Goal: Check status: Check status

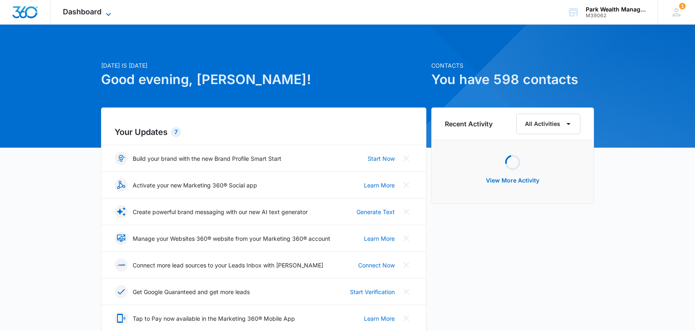
click at [86, 12] on span "Dashboard" at bounding box center [82, 11] width 39 height 9
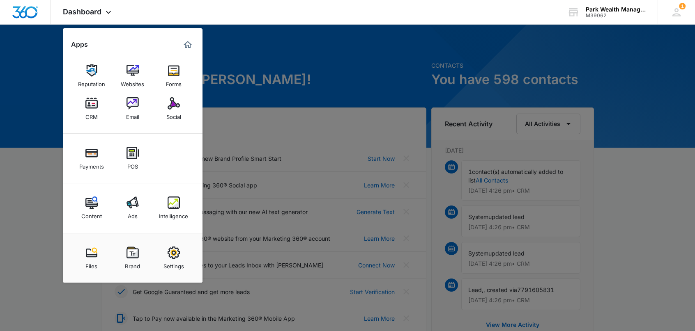
click at [132, 207] on img at bounding box center [132, 203] width 12 height 12
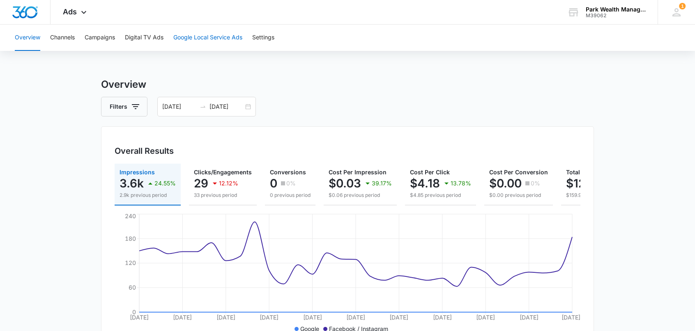
click at [226, 34] on button "Google Local Service Ads" at bounding box center [207, 38] width 69 height 26
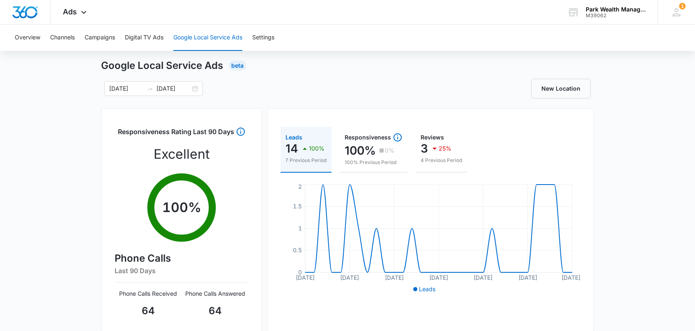
scroll to position [9, 0]
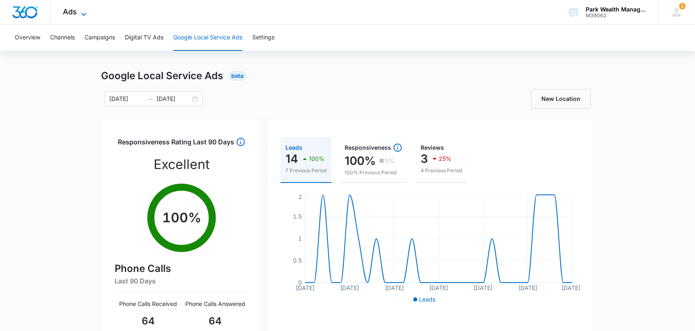
click at [75, 13] on span "Ads" at bounding box center [70, 11] width 14 height 9
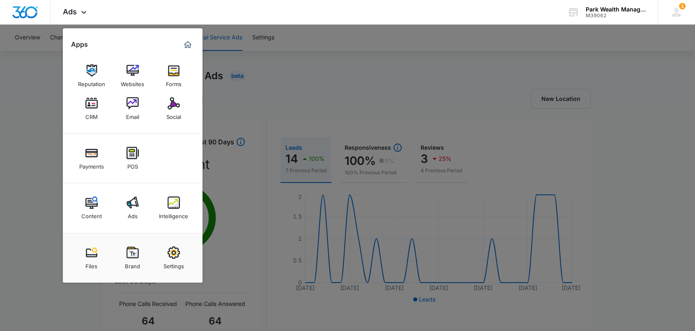
click at [18, 140] on div at bounding box center [347, 165] width 695 height 331
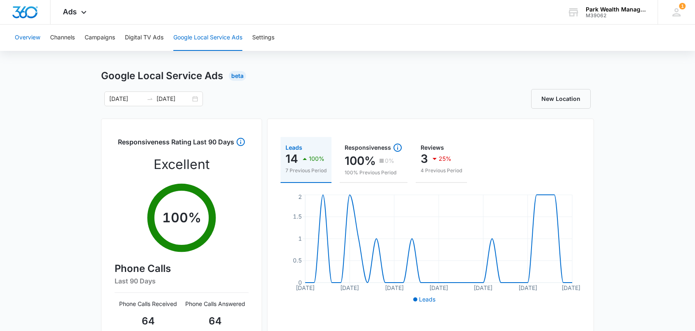
click at [33, 40] on button "Overview" at bounding box center [27, 38] width 25 height 26
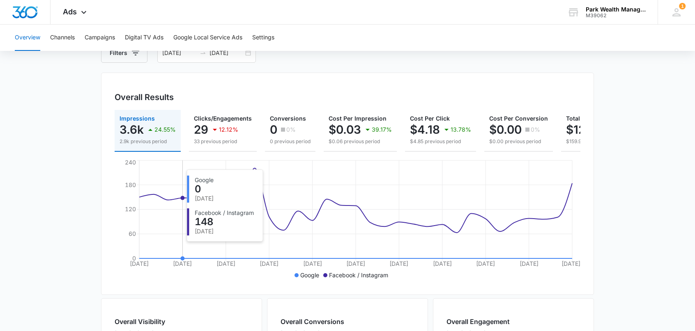
scroll to position [13, 0]
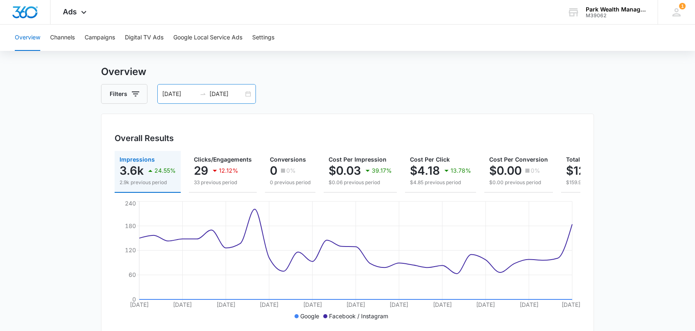
click at [250, 93] on div "[DATE] [DATE]" at bounding box center [206, 94] width 99 height 20
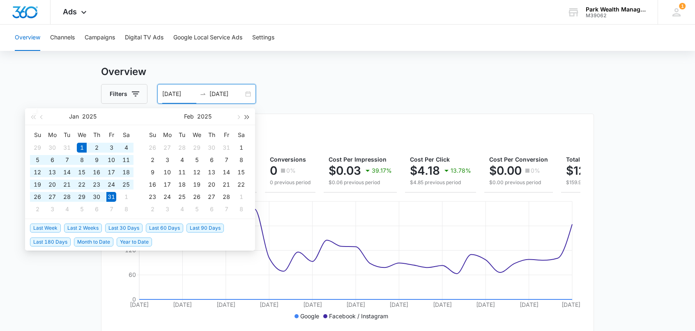
click at [247, 118] on button "button" at bounding box center [247, 116] width 9 height 16
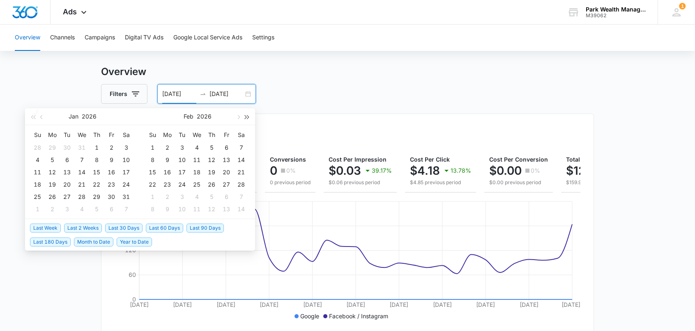
click at [247, 117] on span "button" at bounding box center [247, 117] width 4 height 4
click at [247, 116] on span "button" at bounding box center [247, 117] width 4 height 4
click at [248, 116] on span "button" at bounding box center [247, 117] width 4 height 4
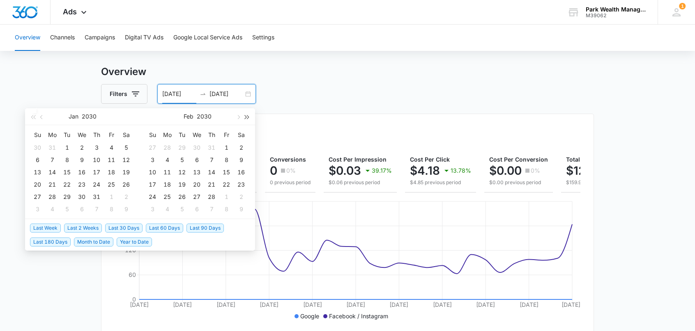
click at [248, 116] on button "button" at bounding box center [247, 116] width 9 height 16
click at [248, 117] on button "button" at bounding box center [247, 116] width 9 height 16
click at [248, 117] on span "button" at bounding box center [247, 117] width 4 height 4
click at [238, 116] on span "button" at bounding box center [238, 117] width 4 height 4
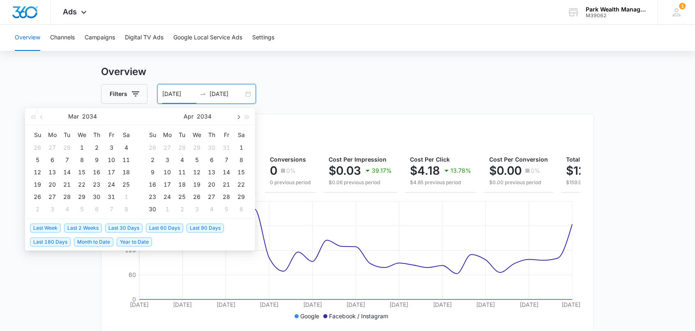
click at [238, 116] on span "button" at bounding box center [238, 117] width 4 height 4
click at [30, 116] on button "button" at bounding box center [32, 116] width 9 height 16
click at [30, 117] on button "button" at bounding box center [32, 116] width 9 height 16
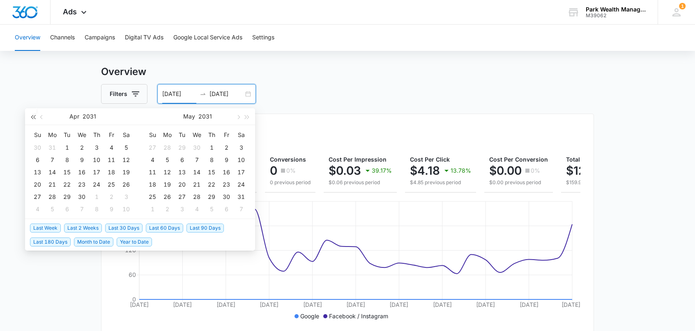
click at [30, 117] on button "button" at bounding box center [32, 116] width 9 height 16
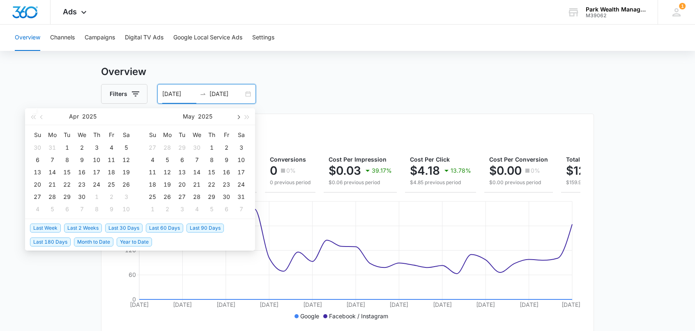
click at [238, 117] on span "button" at bounding box center [238, 117] width 4 height 4
click at [238, 116] on span "button" at bounding box center [238, 117] width 4 height 4
type input "[DATE]"
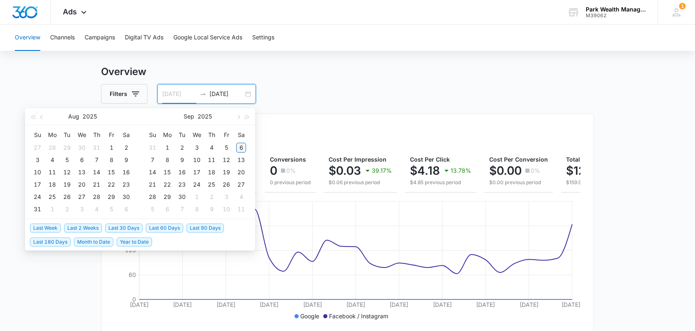
click at [241, 145] on div "6" at bounding box center [241, 148] width 10 height 10
click at [179, 92] on input "[DATE]" at bounding box center [179, 93] width 34 height 9
click at [227, 94] on input at bounding box center [226, 93] width 34 height 9
click at [185, 90] on input "[DATE]" at bounding box center [179, 93] width 34 height 9
click at [40, 116] on button "button" at bounding box center [41, 116] width 9 height 16
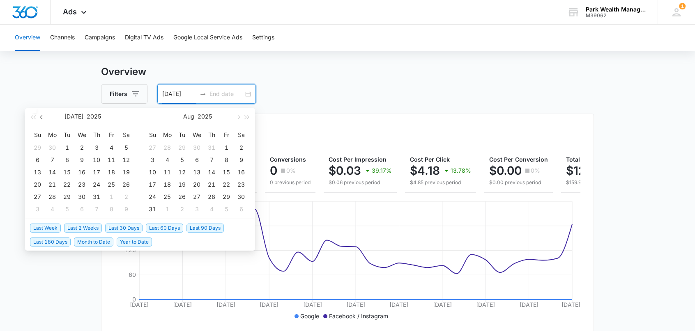
click at [40, 116] on button "button" at bounding box center [41, 116] width 9 height 16
click at [40, 115] on button "button" at bounding box center [41, 116] width 9 height 16
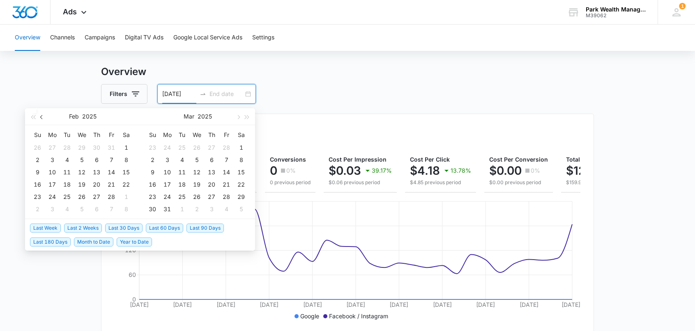
click at [40, 115] on button "button" at bounding box center [41, 116] width 9 height 16
type input "[DATE]"
click at [195, 147] on div "1" at bounding box center [197, 148] width 10 height 10
type input "[DATE]"
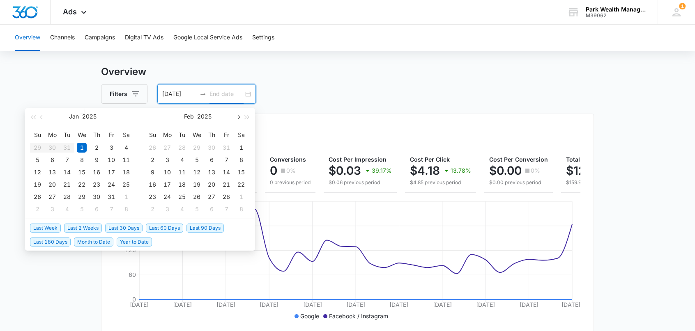
click at [239, 117] on span "button" at bounding box center [238, 117] width 4 height 4
click at [238, 117] on span "button" at bounding box center [238, 117] width 4 height 4
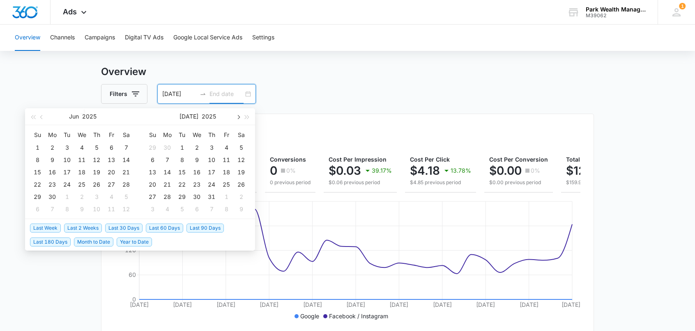
click at [238, 117] on span "button" at bounding box center [238, 117] width 4 height 4
click at [238, 118] on span "button" at bounding box center [238, 117] width 4 height 4
type input "[DATE]"
click at [239, 146] on div "6" at bounding box center [241, 148] width 10 height 10
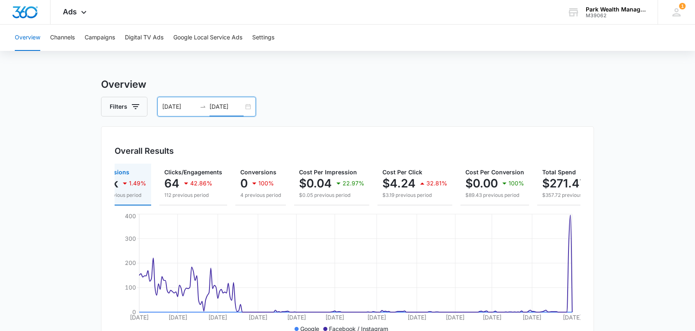
scroll to position [0, 69]
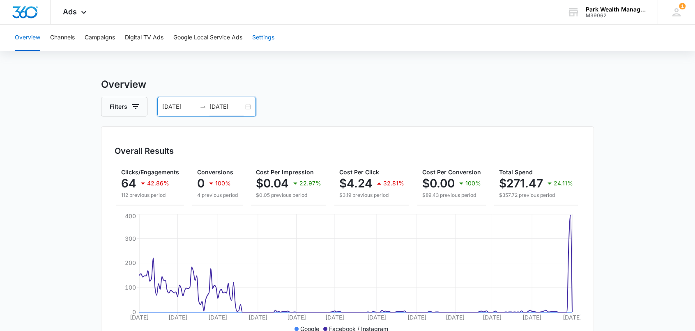
click at [269, 37] on button "Settings" at bounding box center [263, 38] width 22 height 26
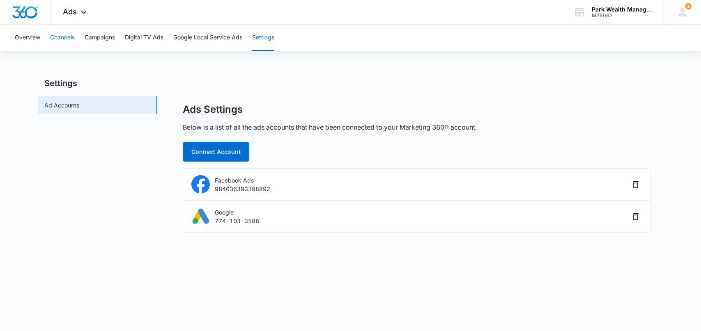
click at [62, 37] on button "Channels" at bounding box center [62, 38] width 25 height 26
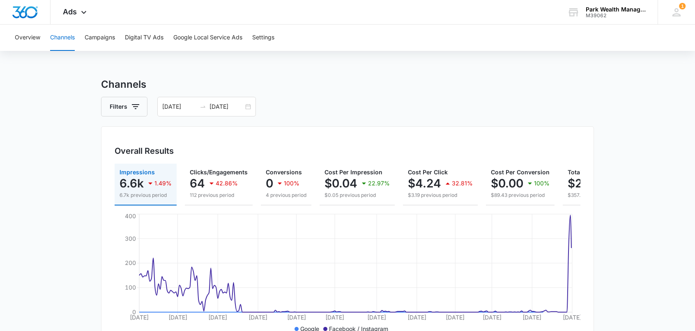
click at [41, 37] on div "Overview Channels Campaigns Digital TV Ads Google Local Service Ads Settings" at bounding box center [347, 38] width 675 height 26
click at [32, 38] on button "Overview" at bounding box center [27, 38] width 25 height 26
click at [74, 8] on span "Ads" at bounding box center [70, 11] width 14 height 9
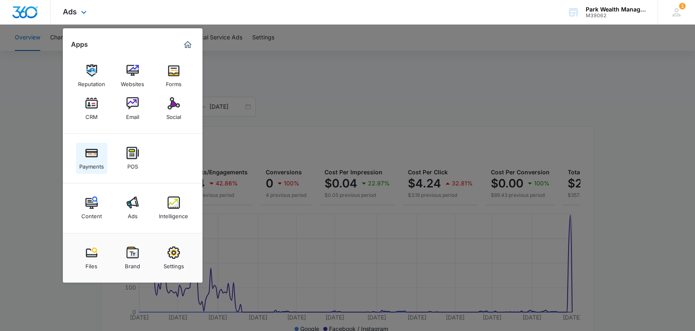
click at [92, 161] on div "Payments" at bounding box center [91, 164] width 25 height 11
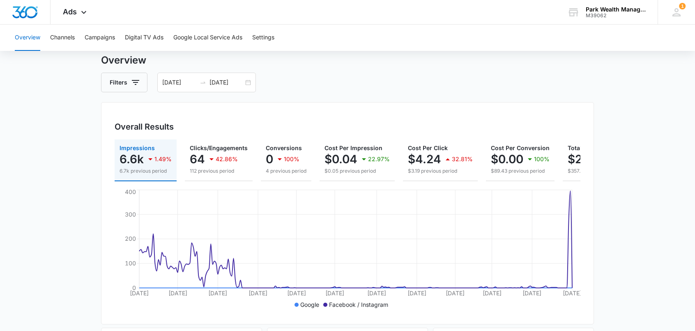
scroll to position [13, 0]
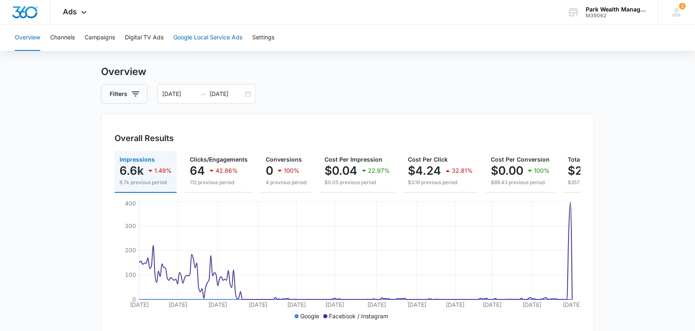
click at [196, 37] on button "Google Local Service Ads" at bounding box center [207, 38] width 69 height 26
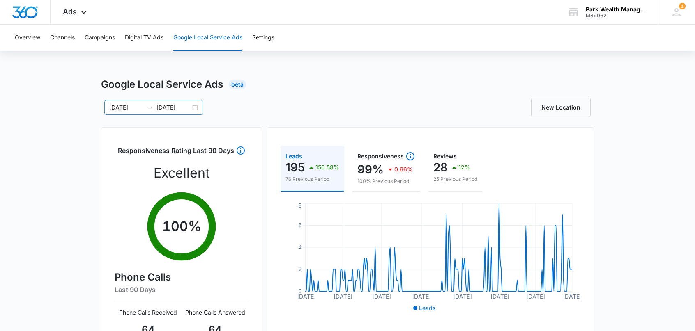
click at [120, 108] on input "[DATE]" at bounding box center [126, 107] width 34 height 9
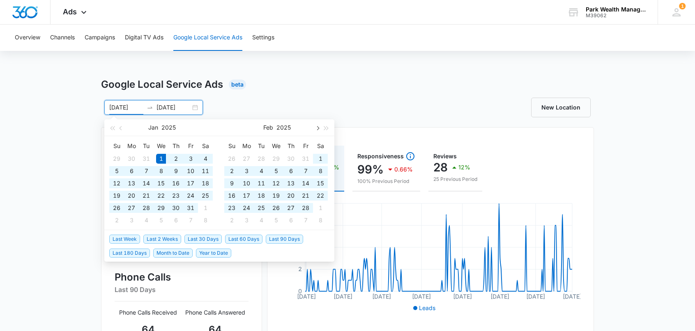
click at [317, 126] on button "button" at bounding box center [316, 127] width 9 height 16
click at [317, 125] on button "button" at bounding box center [316, 127] width 9 height 16
click at [318, 125] on button "button" at bounding box center [316, 127] width 9 height 16
click at [320, 123] on button "button" at bounding box center [316, 127] width 9 height 16
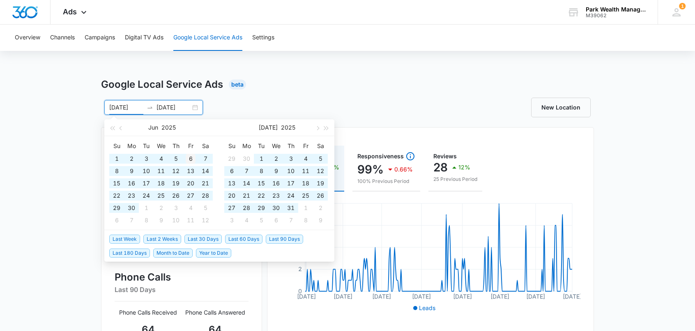
type input "06/06/2025"
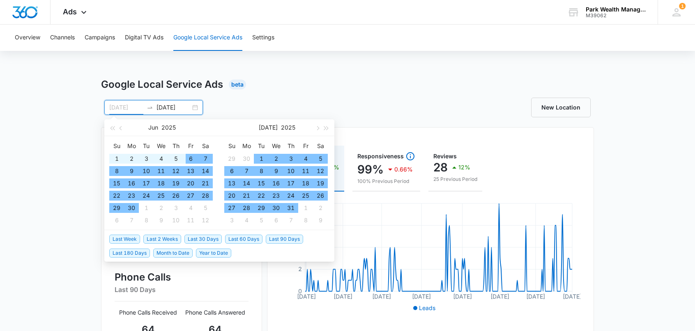
click at [190, 156] on div "6" at bounding box center [191, 159] width 10 height 10
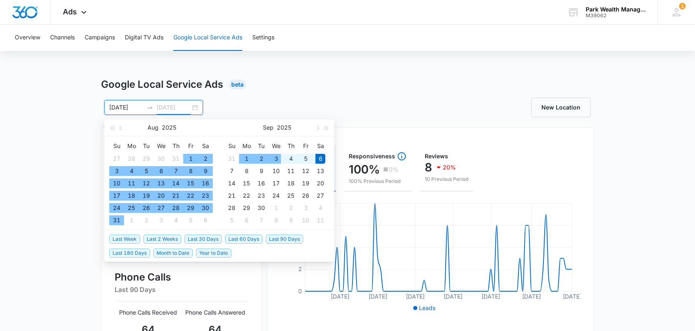
type input "[DATE]"
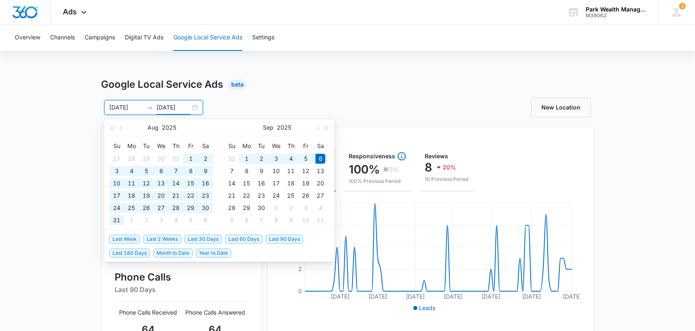
click at [428, 94] on div "Google Local Service Ads Beta 06/06/2025 09/06/2025 Aug 2025 Su Mo Tu We Th Fr …" at bounding box center [347, 290] width 493 height 427
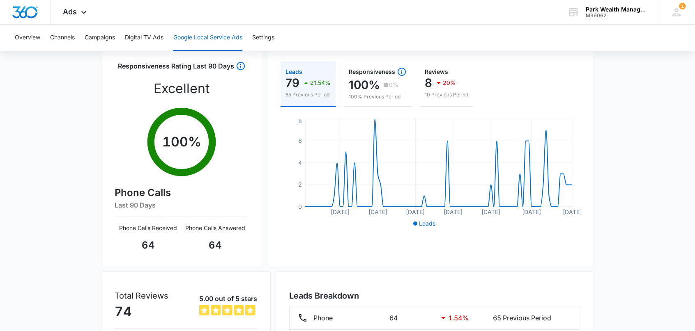
scroll to position [9, 0]
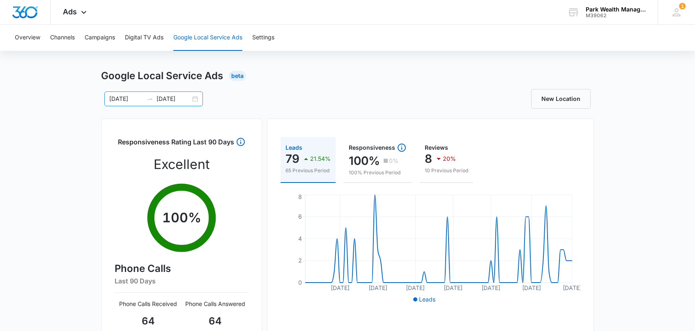
click at [128, 101] on input "06/06/2025" at bounding box center [126, 98] width 34 height 9
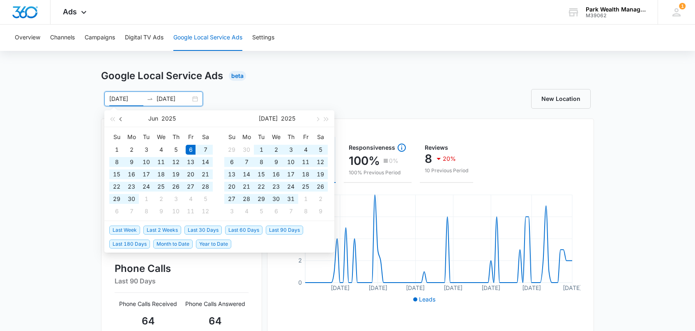
click at [120, 119] on span "button" at bounding box center [121, 119] width 4 height 4
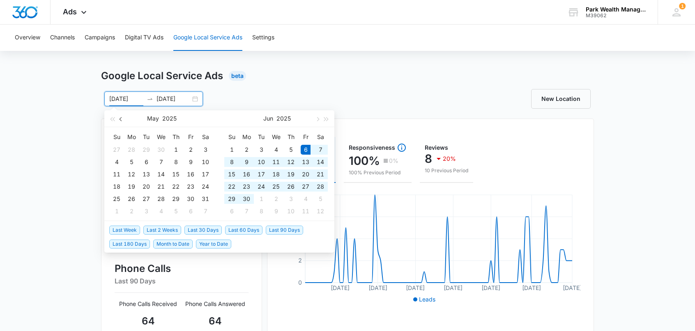
click at [120, 119] on span "button" at bounding box center [121, 119] width 4 height 4
click at [119, 119] on span "button" at bounding box center [121, 119] width 4 height 4
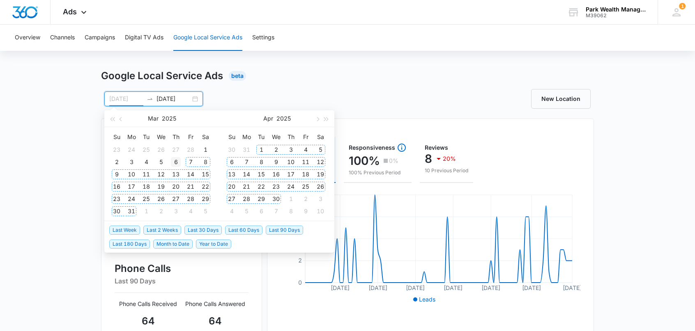
type input "03/06/2025"
click at [173, 161] on div "6" at bounding box center [176, 162] width 10 height 10
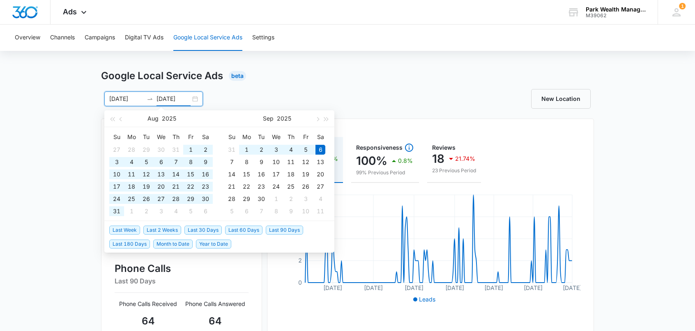
click at [178, 97] on input "[DATE]" at bounding box center [173, 98] width 34 height 9
click at [122, 119] on span "button" at bounding box center [121, 119] width 4 height 4
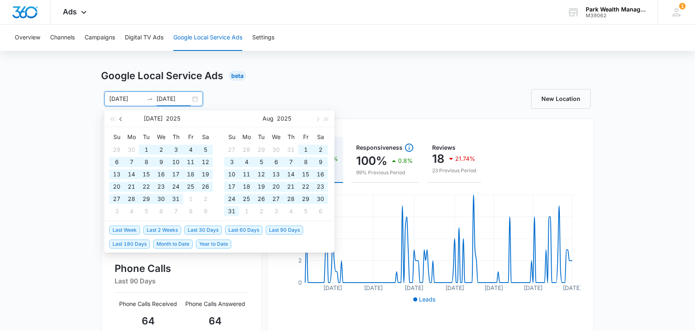
click at [122, 119] on span "button" at bounding box center [121, 119] width 4 height 4
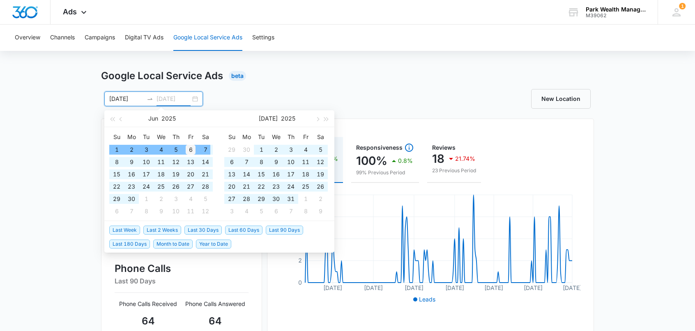
type input "06/06/2025"
click at [190, 147] on div "6" at bounding box center [191, 150] width 10 height 10
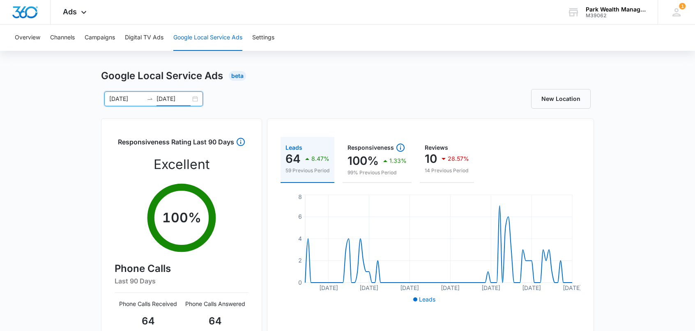
click at [195, 99] on div "03/06/2025 06/06/2025" at bounding box center [153, 99] width 99 height 15
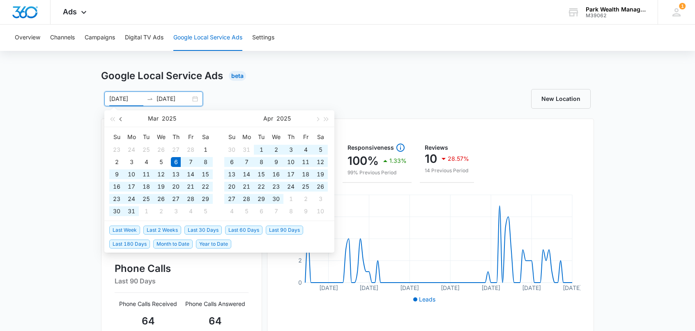
click at [120, 118] on span "button" at bounding box center [121, 119] width 4 height 4
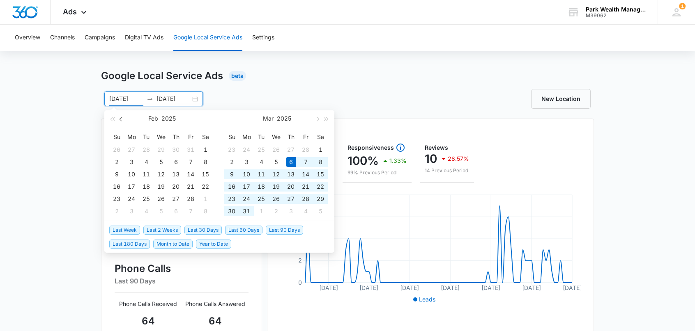
click at [120, 118] on span "button" at bounding box center [121, 119] width 4 height 4
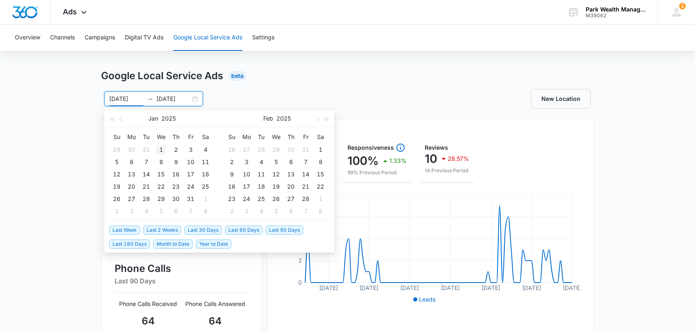
type input "[DATE]"
click at [162, 148] on div "1" at bounding box center [161, 150] width 10 height 10
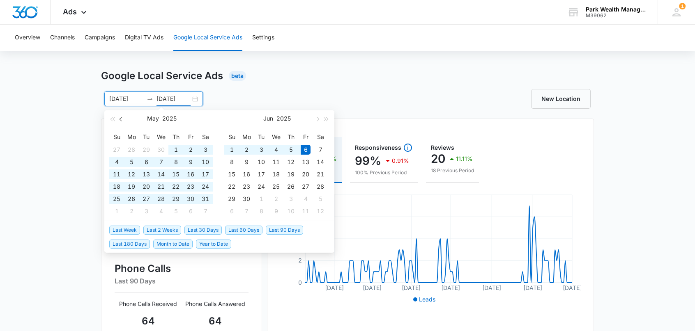
click at [122, 119] on span "button" at bounding box center [121, 119] width 4 height 4
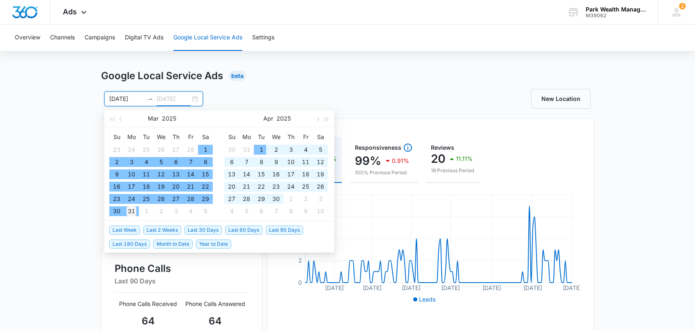
type input "03/31/2025"
click at [131, 211] on div "31" at bounding box center [131, 211] width 10 height 10
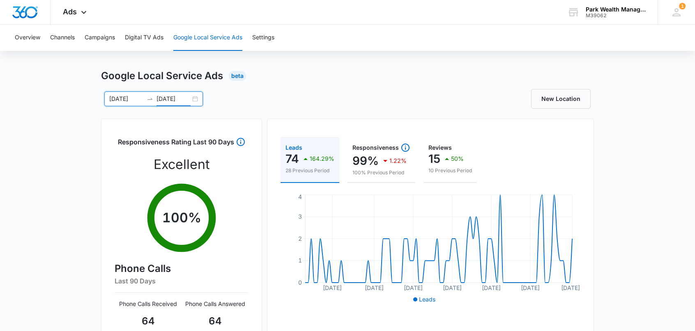
click at [173, 101] on input "03/31/2025" at bounding box center [173, 98] width 34 height 9
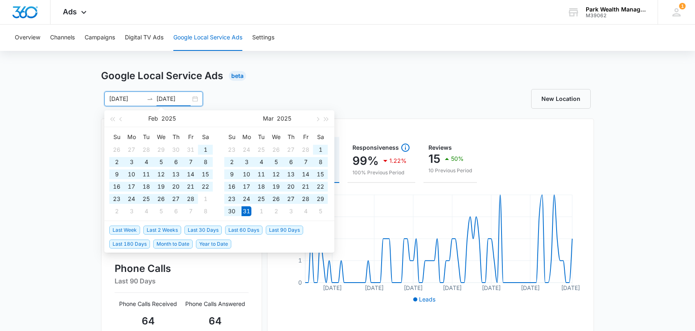
click at [123, 99] on input "[DATE]" at bounding box center [126, 98] width 34 height 9
click at [119, 118] on button "button" at bounding box center [121, 118] width 9 height 16
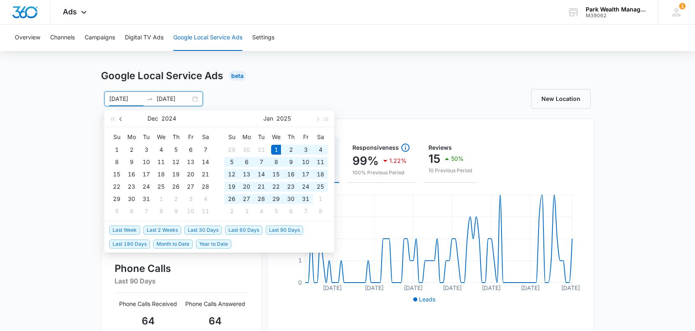
click at [119, 118] on button "button" at bounding box center [121, 118] width 9 height 16
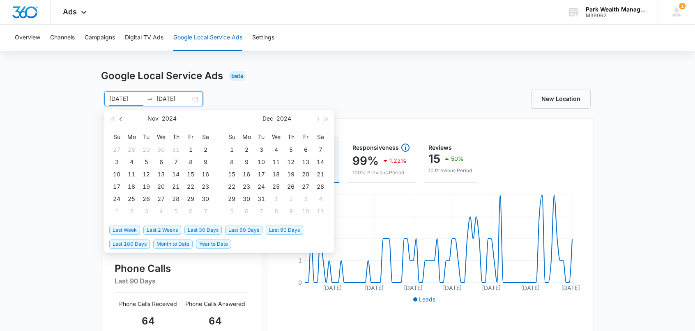
click at [119, 118] on button "button" at bounding box center [121, 118] width 9 height 16
type input "10/01/2024"
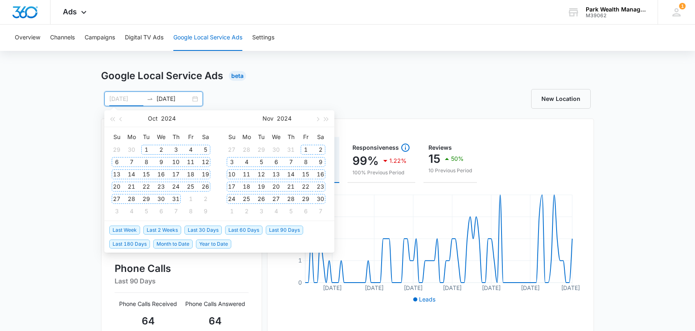
click at [144, 146] on div "1" at bounding box center [146, 150] width 10 height 10
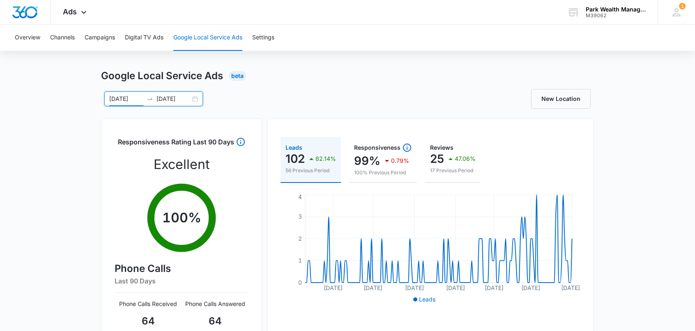
click at [175, 98] on input "03/31/2025" at bounding box center [173, 98] width 34 height 9
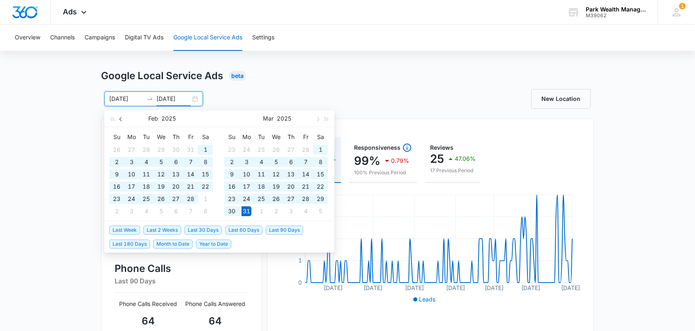
click at [121, 118] on span "button" at bounding box center [121, 119] width 4 height 4
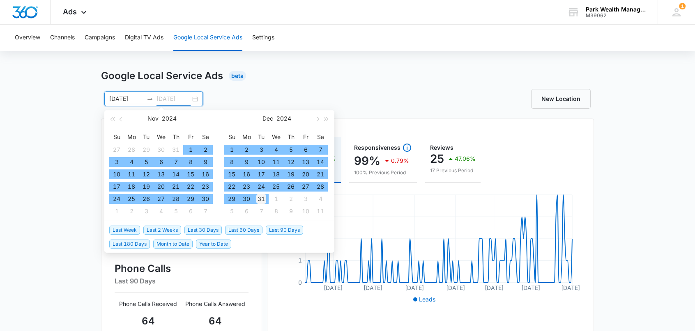
type input "12/31/2024"
drag, startPoint x: 263, startPoint y: 199, endPoint x: 258, endPoint y: 199, distance: 4.5
click at [263, 199] on div "31" at bounding box center [261, 199] width 10 height 10
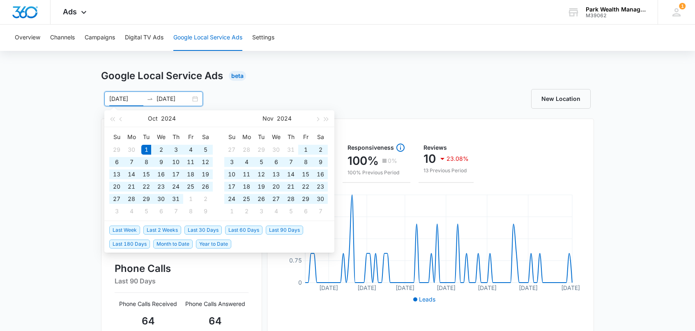
click at [349, 77] on div "Google Local Service Ads Beta" at bounding box center [347, 76] width 493 height 15
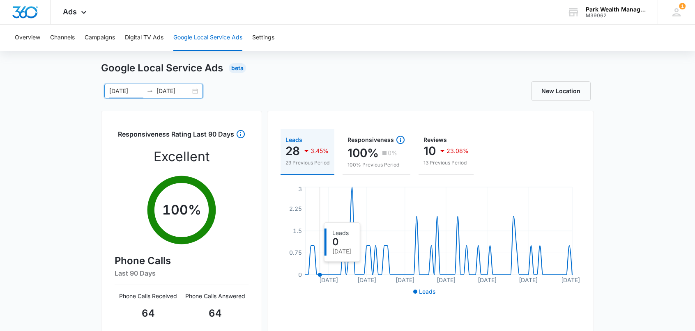
scroll to position [0, 0]
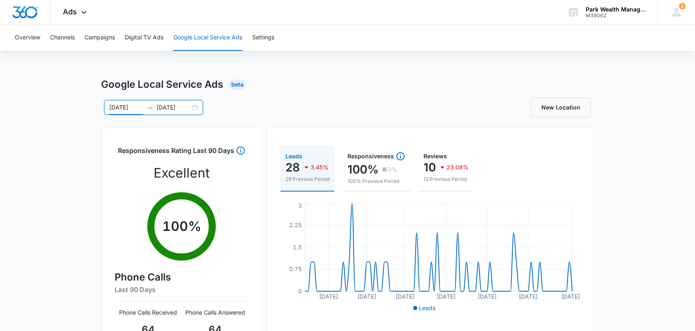
drag, startPoint x: 118, startPoint y: 106, endPoint x: 129, endPoint y: 112, distance: 12.5
click at [118, 106] on input "10/01/2024" at bounding box center [126, 107] width 34 height 9
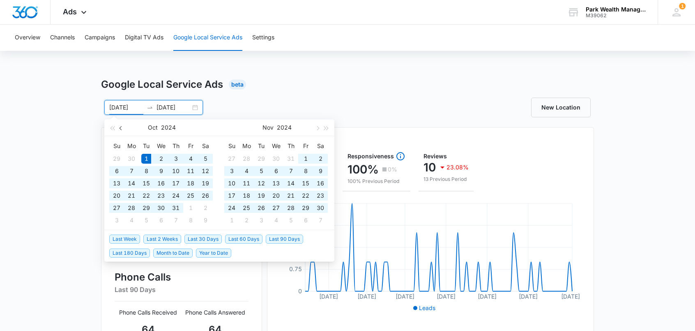
click at [120, 128] on span "button" at bounding box center [121, 128] width 4 height 4
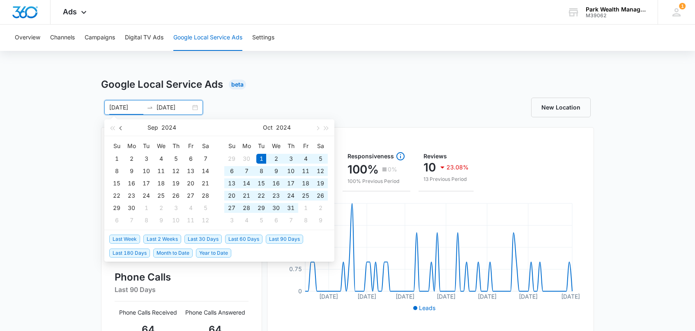
click at [120, 128] on span "button" at bounding box center [121, 128] width 4 height 4
click at [121, 128] on span "button" at bounding box center [121, 128] width 4 height 4
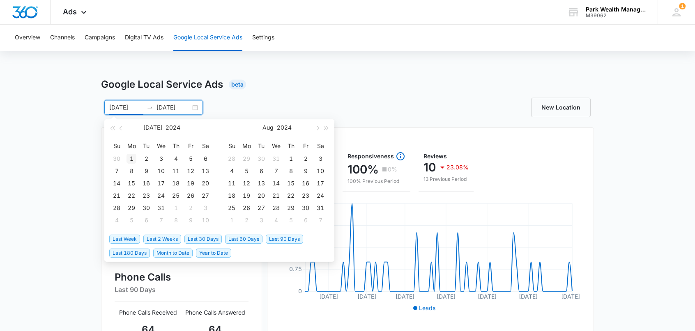
type input "07/01/2024"
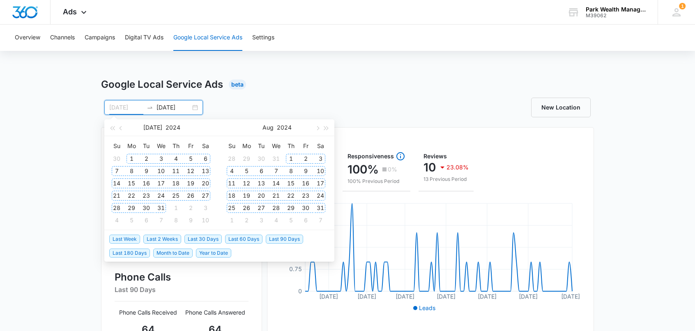
click at [130, 156] on div "1" at bounding box center [131, 159] width 10 height 10
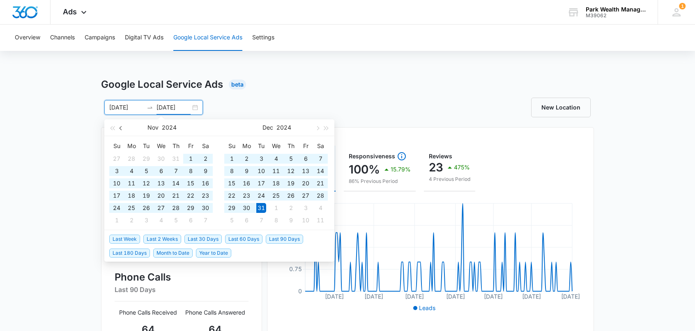
click at [120, 128] on span "button" at bounding box center [121, 128] width 4 height 4
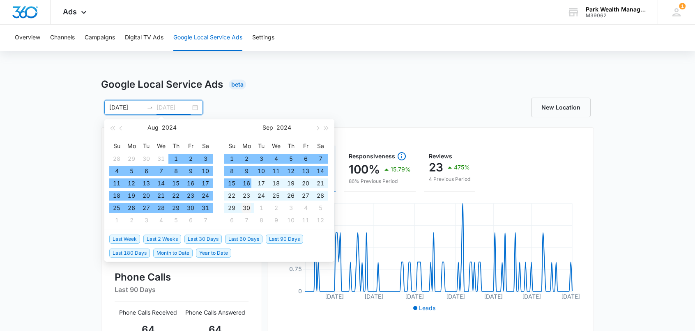
type input "09/30/2024"
drag, startPoint x: 248, startPoint y: 208, endPoint x: 250, endPoint y: 204, distance: 4.6
click at [248, 207] on div "30" at bounding box center [246, 208] width 10 height 10
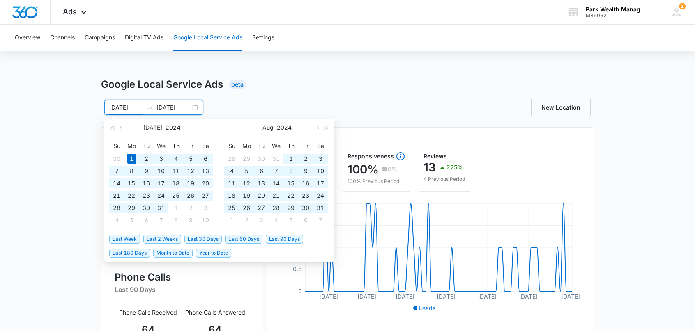
click at [137, 104] on input "07/01/2024" at bounding box center [126, 107] width 34 height 9
click at [121, 126] on span "button" at bounding box center [121, 128] width 4 height 4
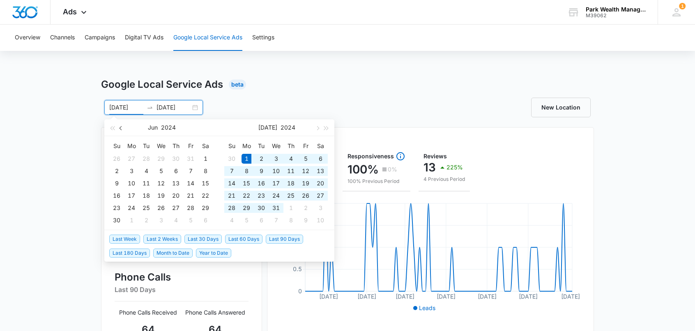
click at [121, 126] on span "button" at bounding box center [121, 128] width 4 height 4
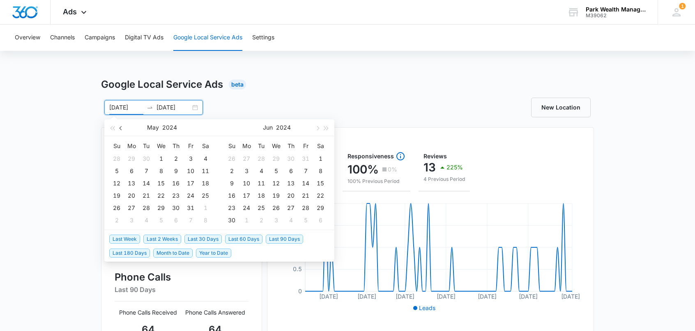
click at [121, 126] on span "button" at bounding box center [121, 128] width 4 height 4
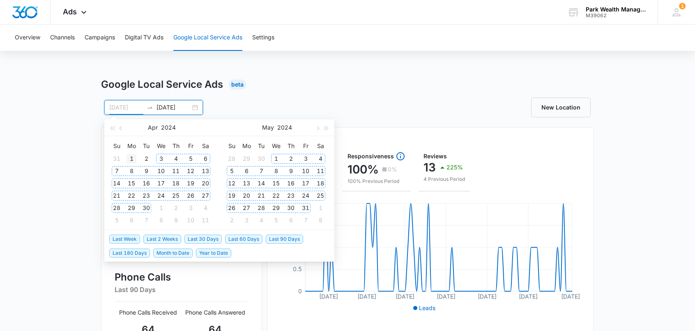
type input "04/01/2024"
drag, startPoint x: 133, startPoint y: 156, endPoint x: 137, endPoint y: 160, distance: 4.9
click at [134, 156] on div "1" at bounding box center [131, 159] width 10 height 10
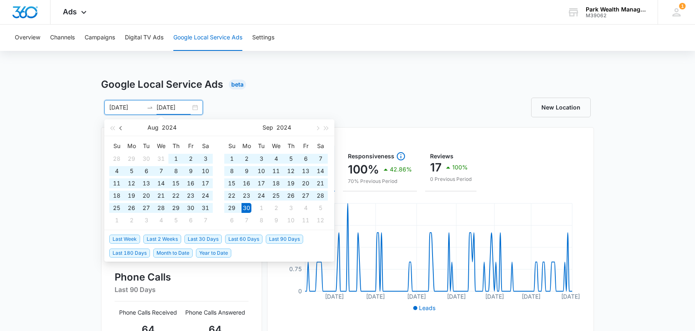
click at [117, 127] on button "button" at bounding box center [121, 127] width 9 height 16
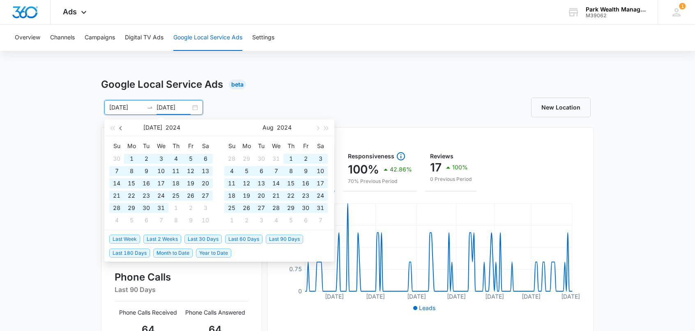
click at [117, 127] on button "button" at bounding box center [121, 127] width 9 height 16
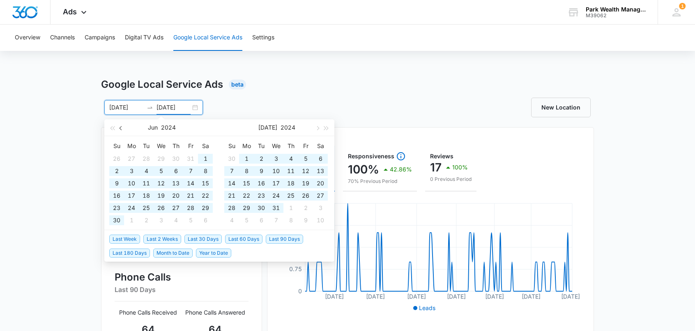
click at [117, 127] on button "button" at bounding box center [121, 127] width 9 height 16
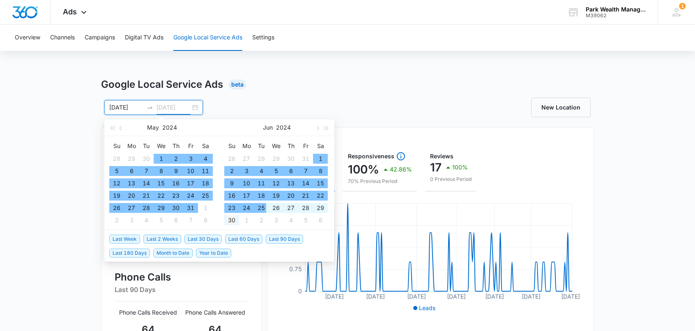
type input "06/30/2024"
click at [230, 220] on div "30" at bounding box center [232, 220] width 10 height 10
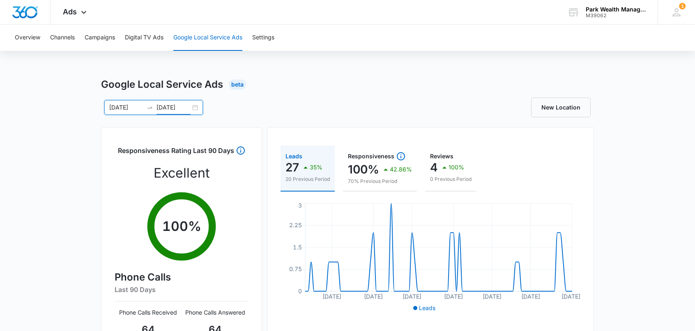
click at [381, 97] on div "Google Local Service Ads Beta 04/01/2024 06/30/2024 May 2024 Su Mo Tu We Th Fr …" at bounding box center [347, 290] width 493 height 427
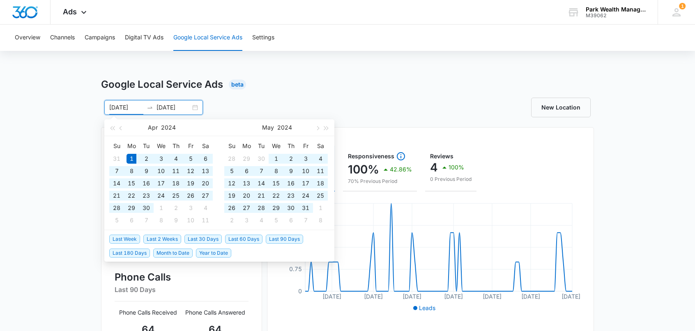
click at [125, 108] on input "04/01/2024" at bounding box center [126, 107] width 34 height 9
click at [118, 125] on button "button" at bounding box center [121, 127] width 9 height 16
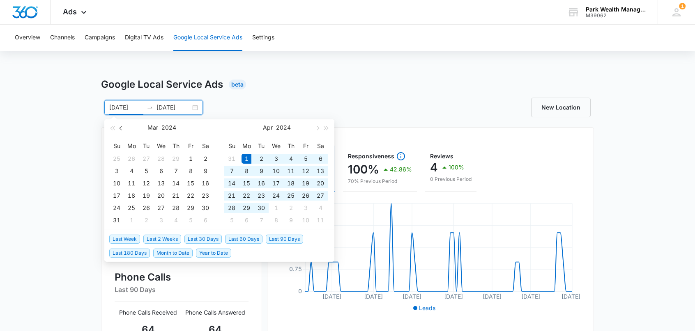
click at [118, 126] on button "button" at bounding box center [121, 127] width 9 height 16
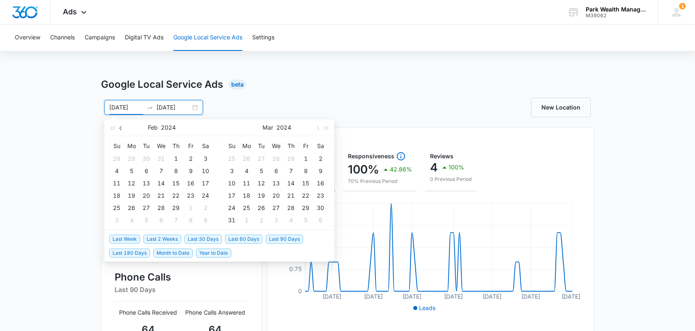
click at [118, 126] on button "button" at bounding box center [121, 127] width 9 height 16
type input "01/01/2024"
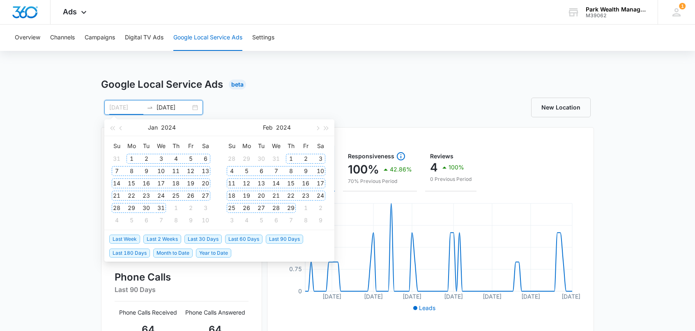
click at [131, 156] on div "1" at bounding box center [131, 159] width 10 height 10
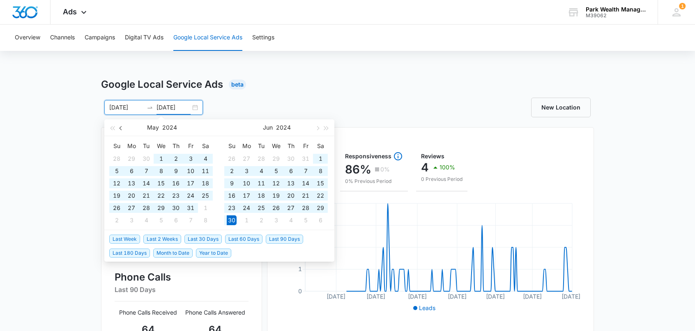
click at [121, 127] on span "button" at bounding box center [121, 128] width 4 height 4
type input "03/31/2024"
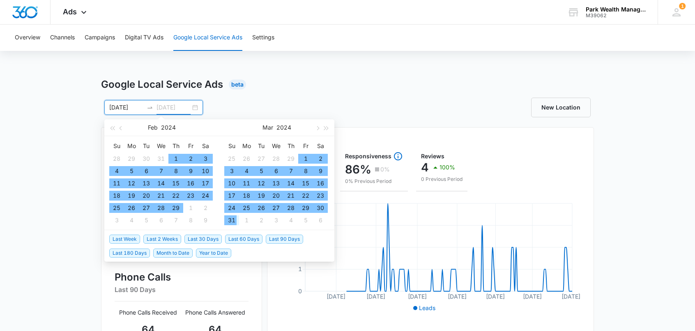
click at [232, 221] on div "31" at bounding box center [232, 220] width 10 height 10
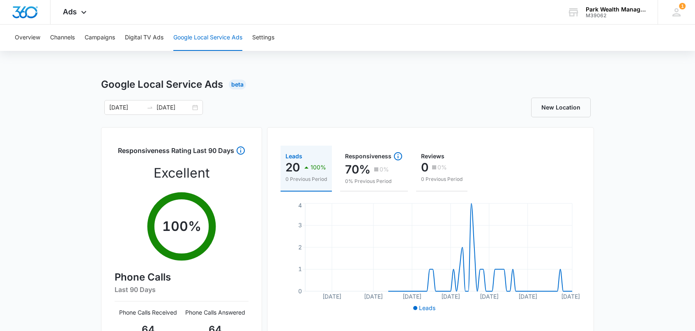
click at [386, 101] on div "New Location" at bounding box center [470, 108] width 246 height 20
click at [129, 106] on input "01/01/2024" at bounding box center [126, 107] width 34 height 9
